Goal: Task Accomplishment & Management: Manage account settings

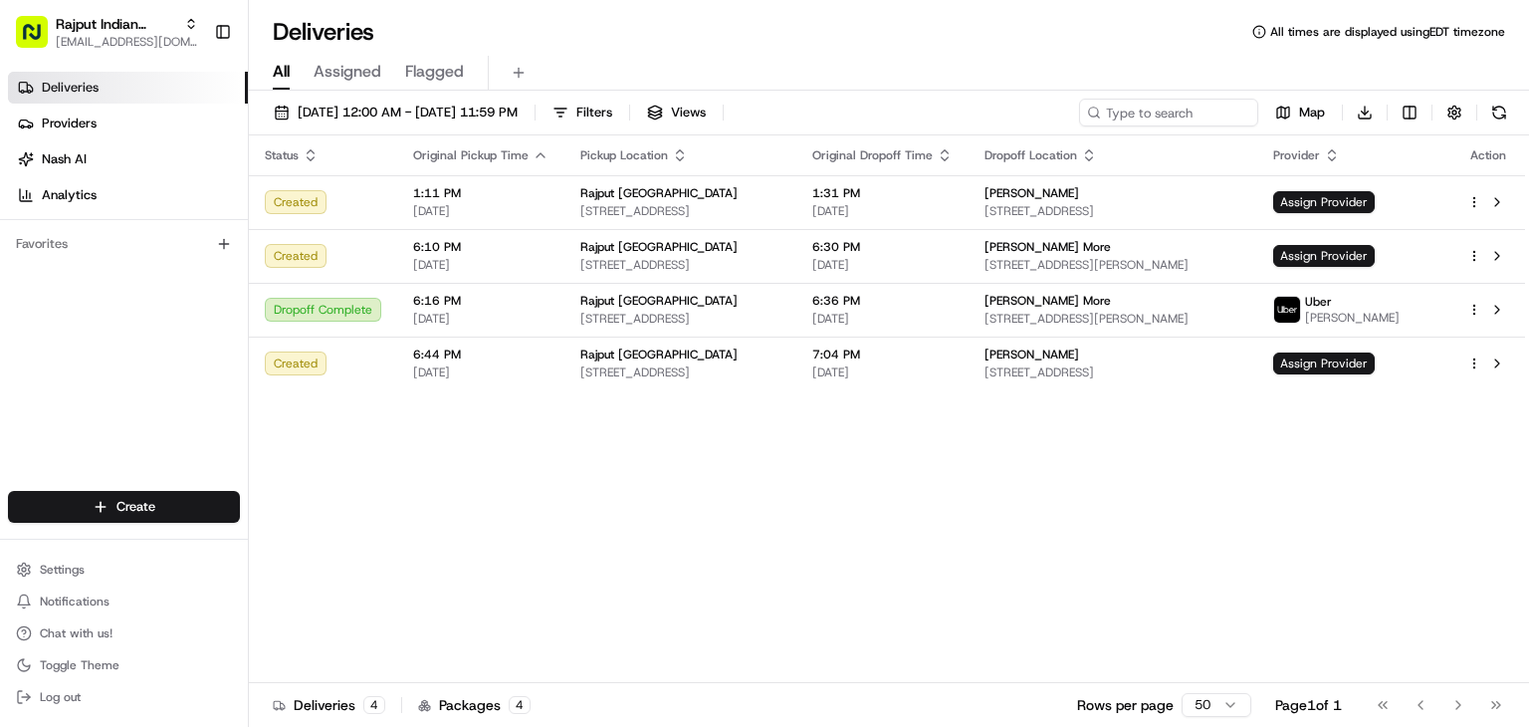
click at [1148, 547] on div "Status Original Pickup Time Pickup Location Original Dropoff Time Dropoff Locat…" at bounding box center [887, 409] width 1276 height 548
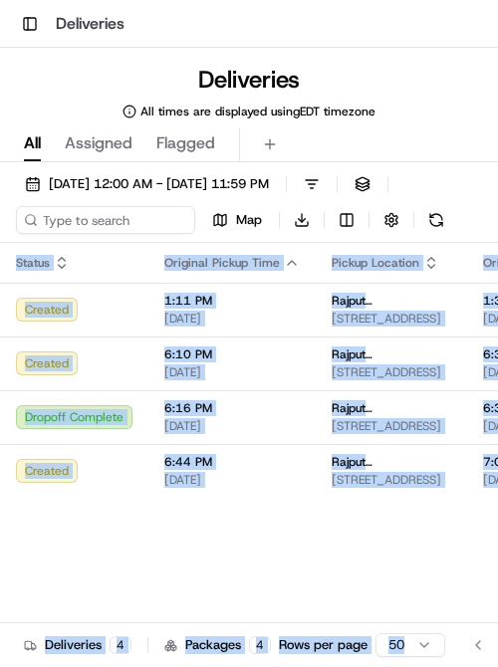
drag, startPoint x: 494, startPoint y: 665, endPoint x: 625, endPoint y: 695, distance: 134.8
click at [498, 667] on html "Toggle Sidebar Deliveries Deliveries All times are displayed using EDT timezone…" at bounding box center [249, 333] width 498 height 667
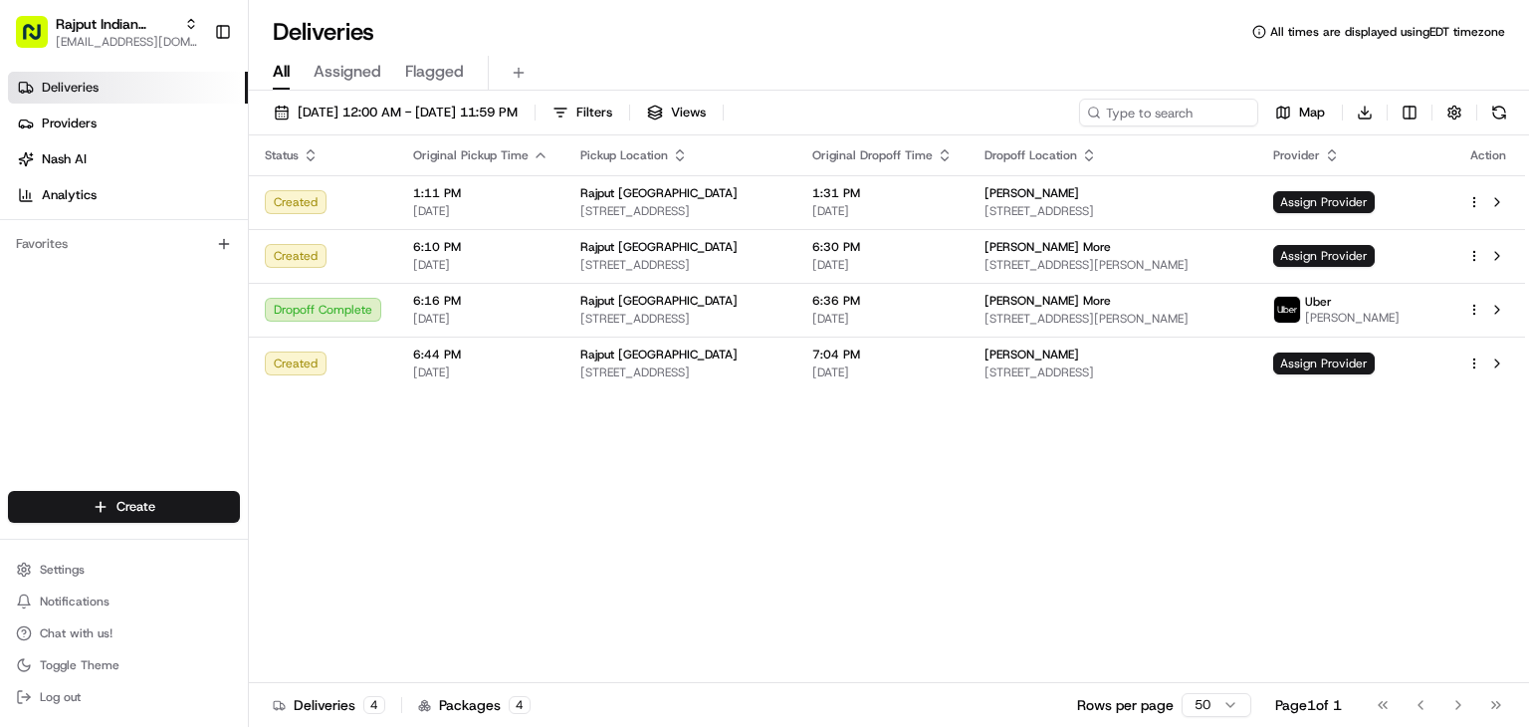
click at [730, 12] on div "Deliveries All times are displayed using EDT timezone All Assigned Flagged 08/2…" at bounding box center [889, 363] width 1280 height 727
